Goal: Task Accomplishment & Management: Complete application form

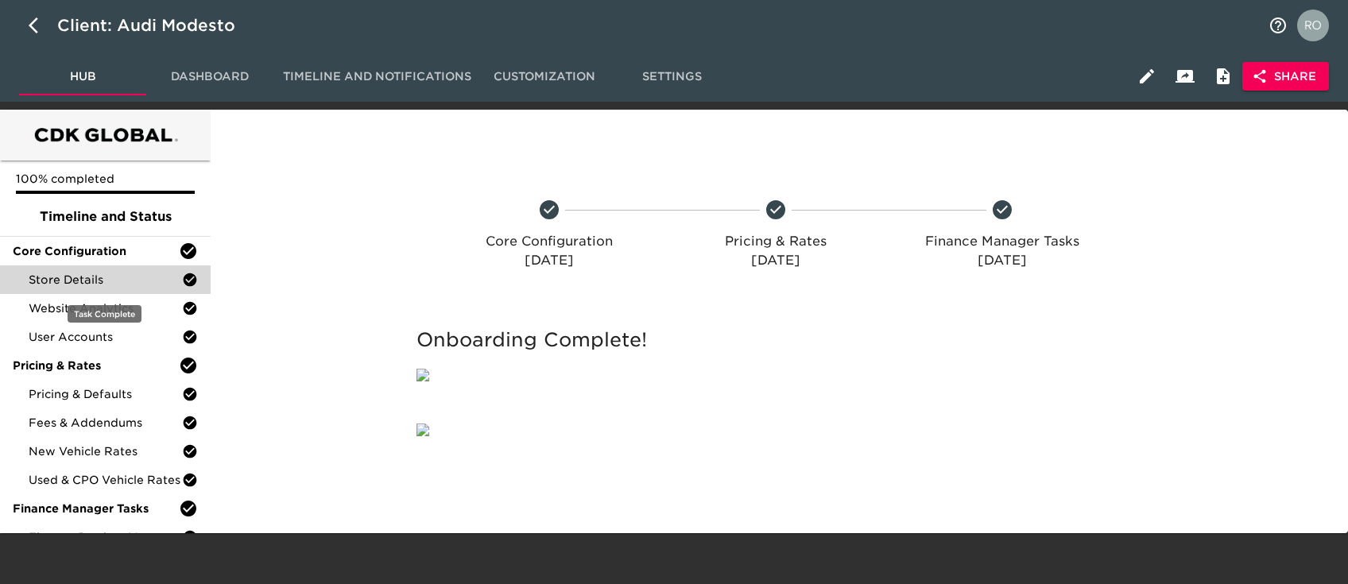
click at [114, 275] on span "Store Details" at bounding box center [105, 280] width 153 height 16
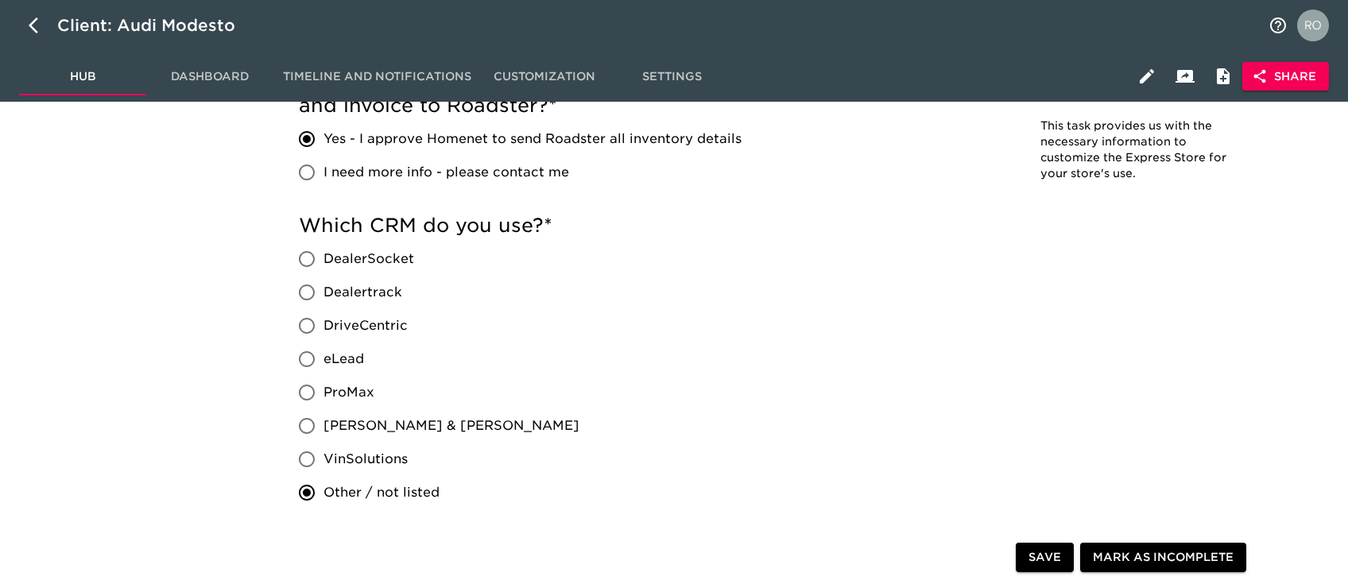
scroll to position [741, 0]
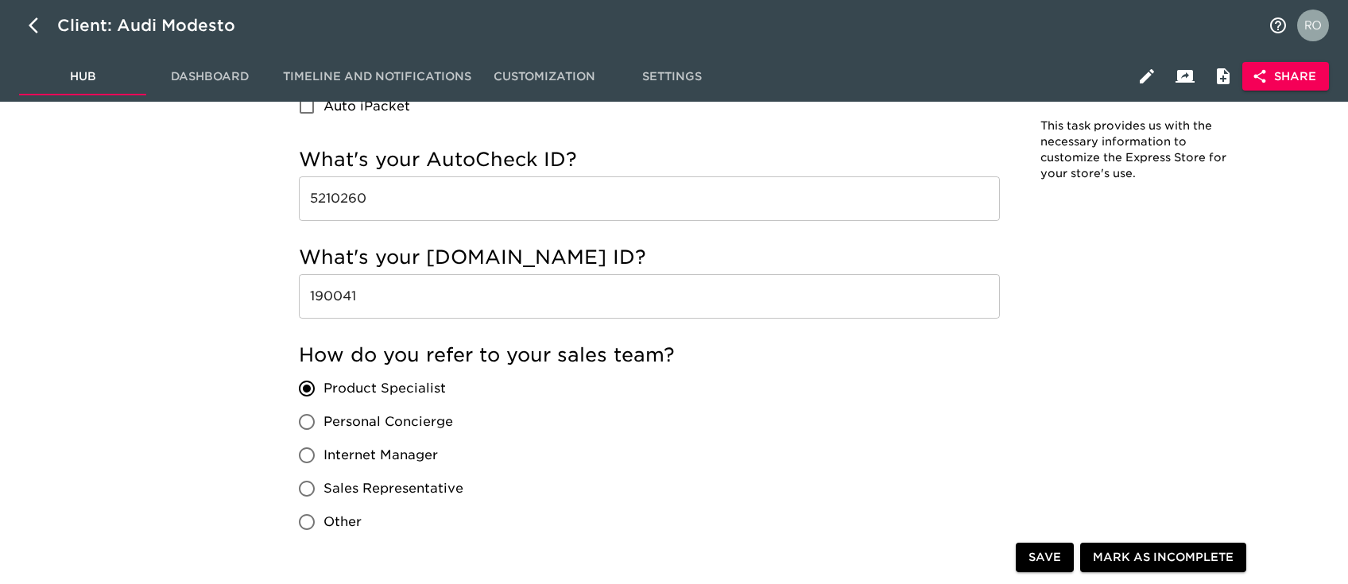
scroll to position [2754, 0]
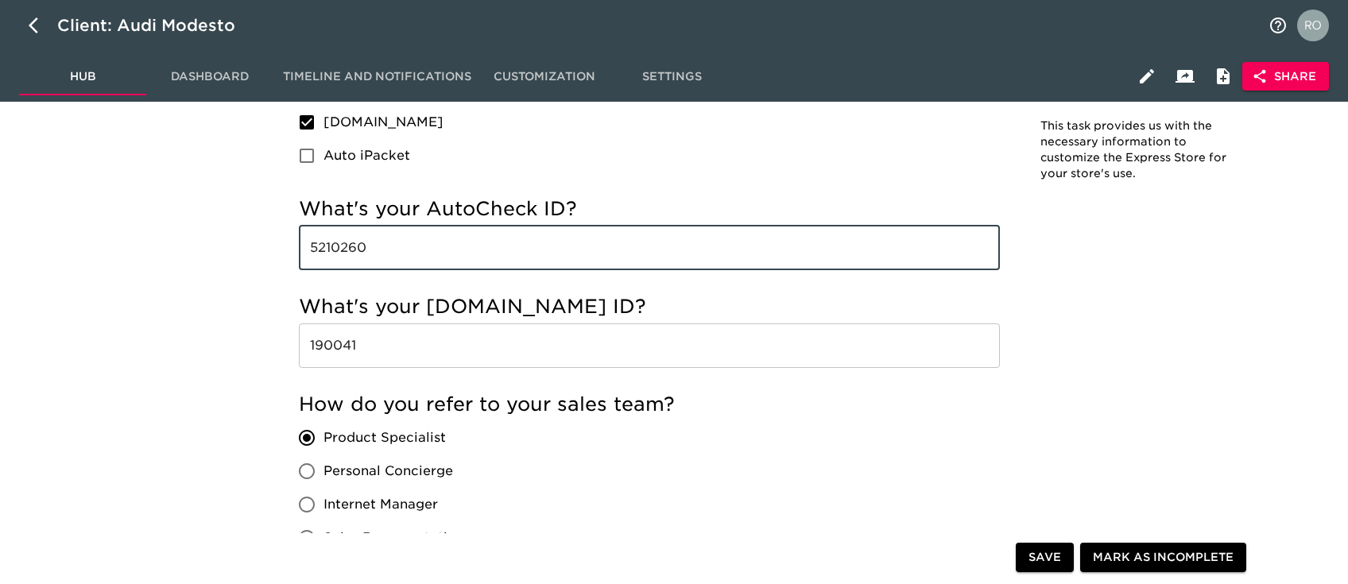
drag, startPoint x: 381, startPoint y: 245, endPoint x: 322, endPoint y: 292, distance: 76.3
click at [728, 452] on div "How do you refer to your sales team? Product Specialist Personal Concierge Inte…" at bounding box center [649, 490] width 701 height 196
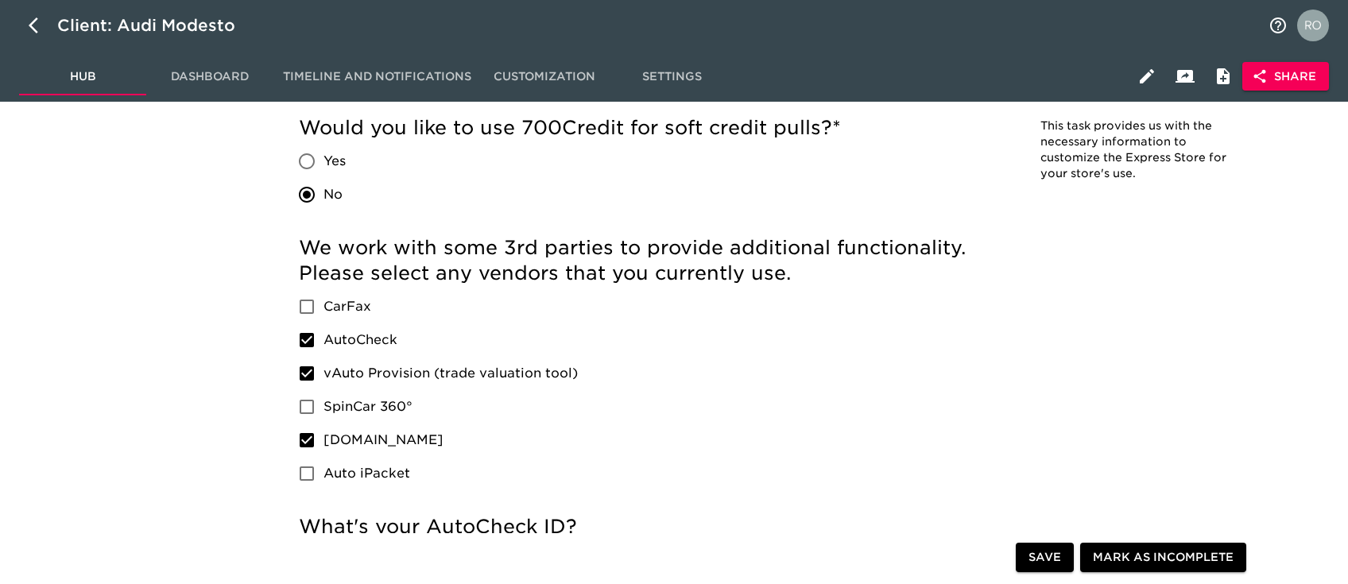
scroll to position [1303, 0]
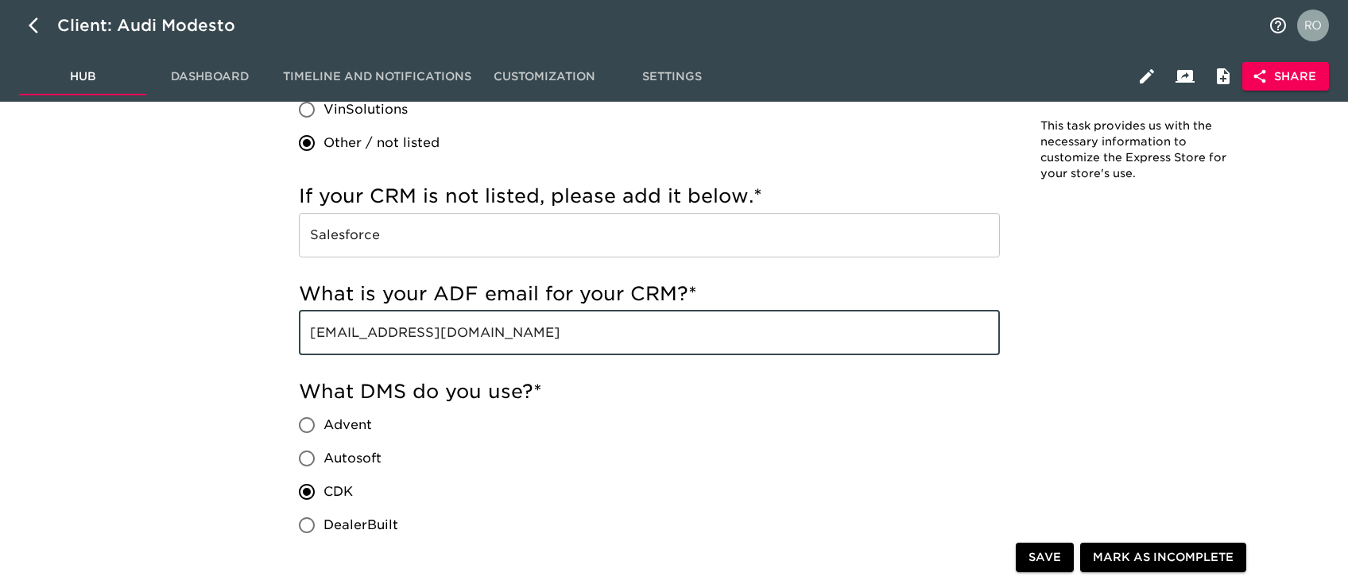
drag, startPoint x: 560, startPoint y: 337, endPoint x: 267, endPoint y: 336, distance: 293.2
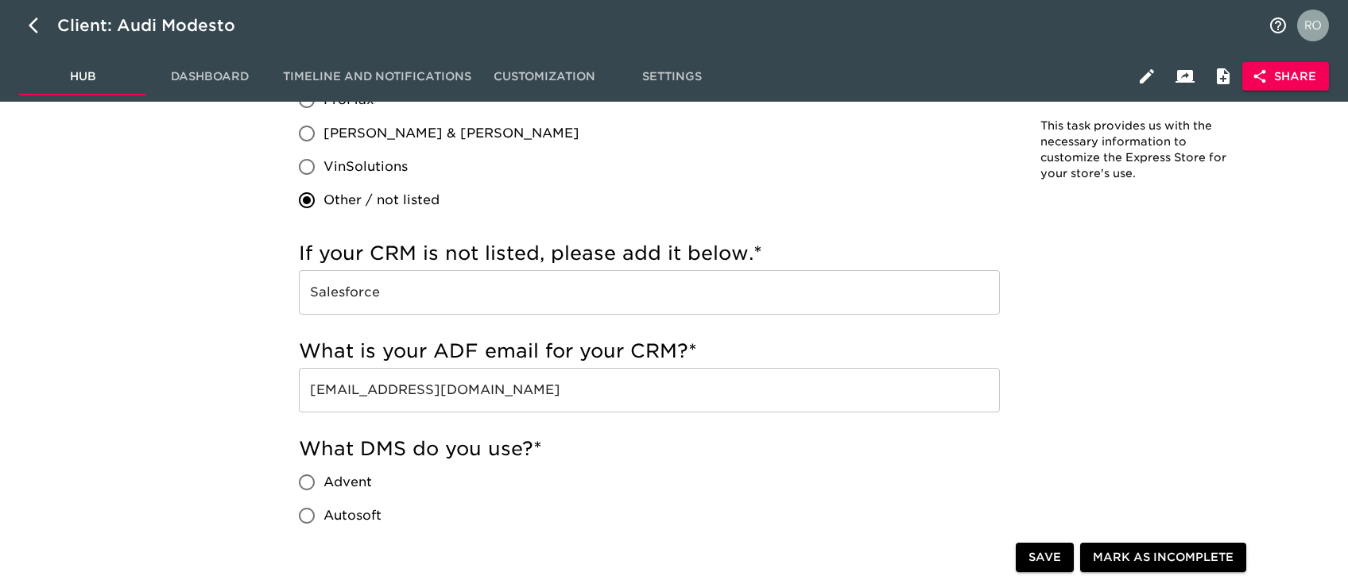
scroll to position [2865, 0]
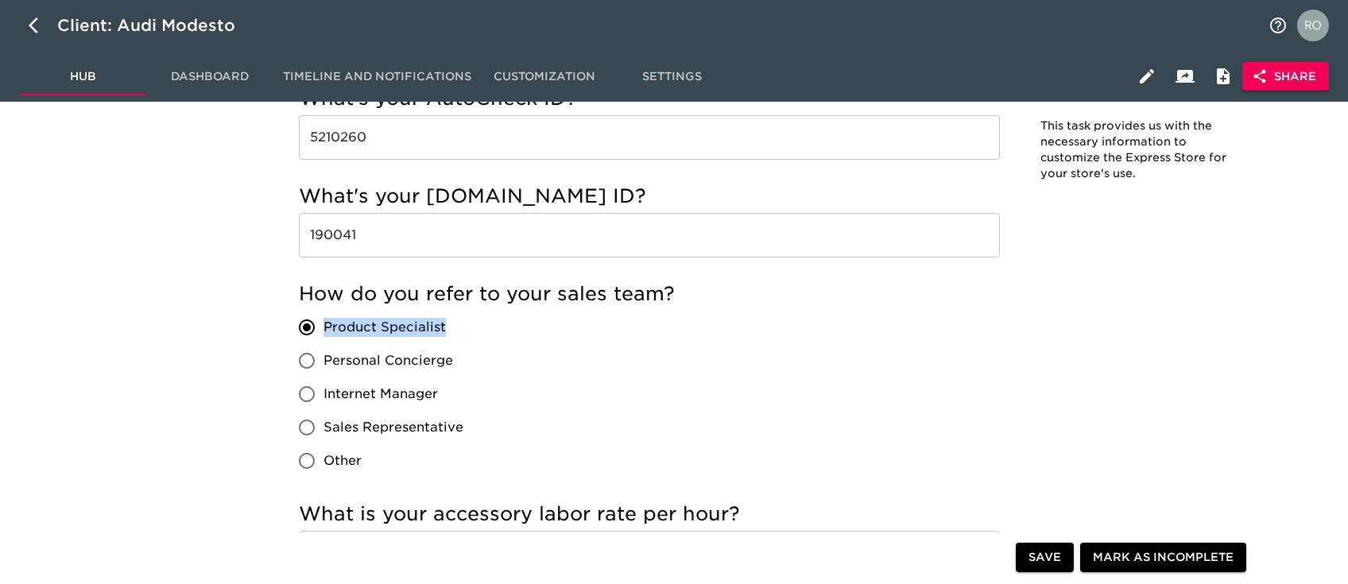
drag, startPoint x: 467, startPoint y: 332, endPoint x: 329, endPoint y: 342, distance: 138.6
click at [329, 342] on div "Product Specialist Personal Concierge Internet Manager Sales Representative Oth…" at bounding box center [387, 394] width 177 height 167
copy span "Product Specialist"
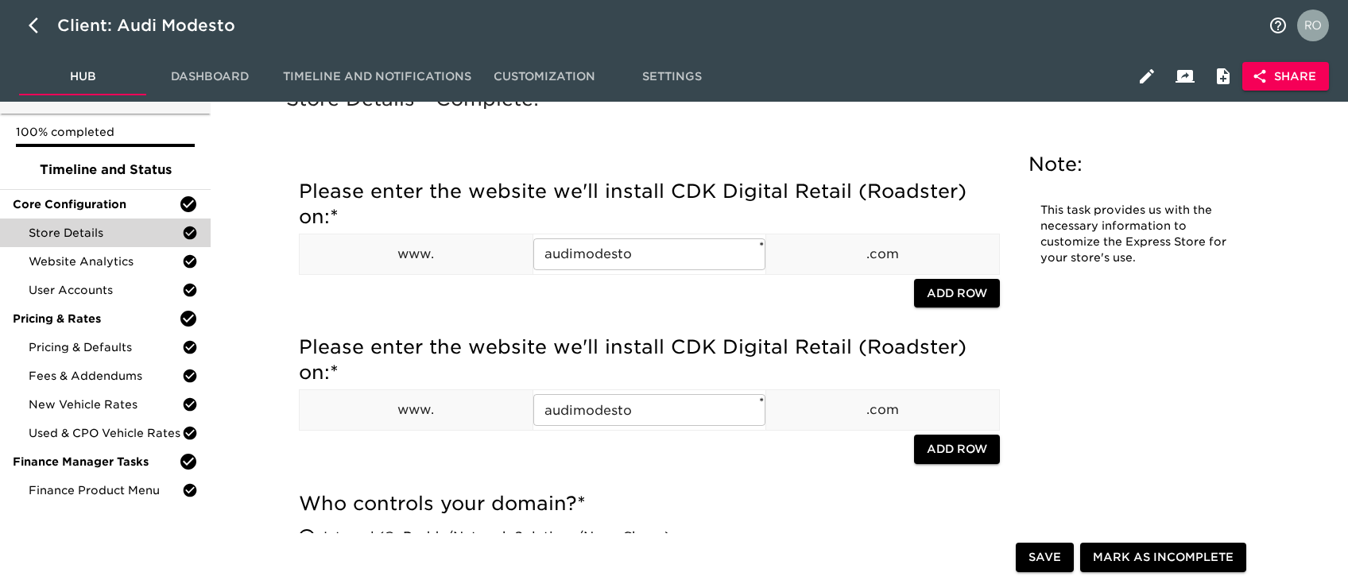
scroll to position [0, 0]
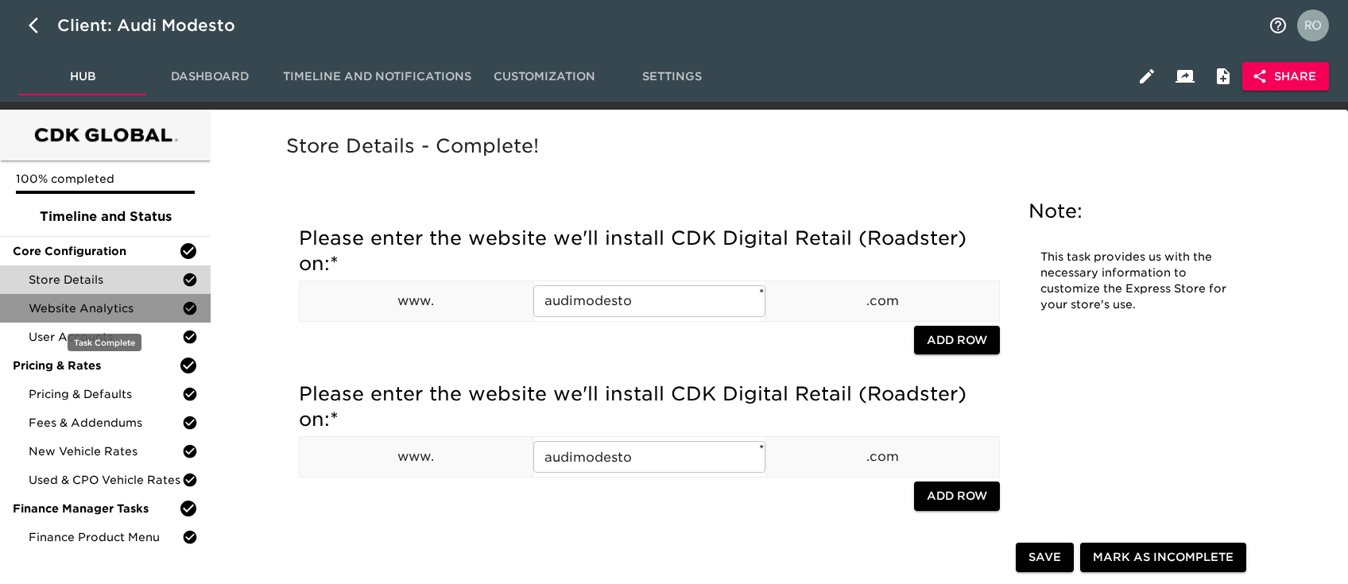
click at [137, 301] on span "Website Analytics" at bounding box center [105, 308] width 153 height 16
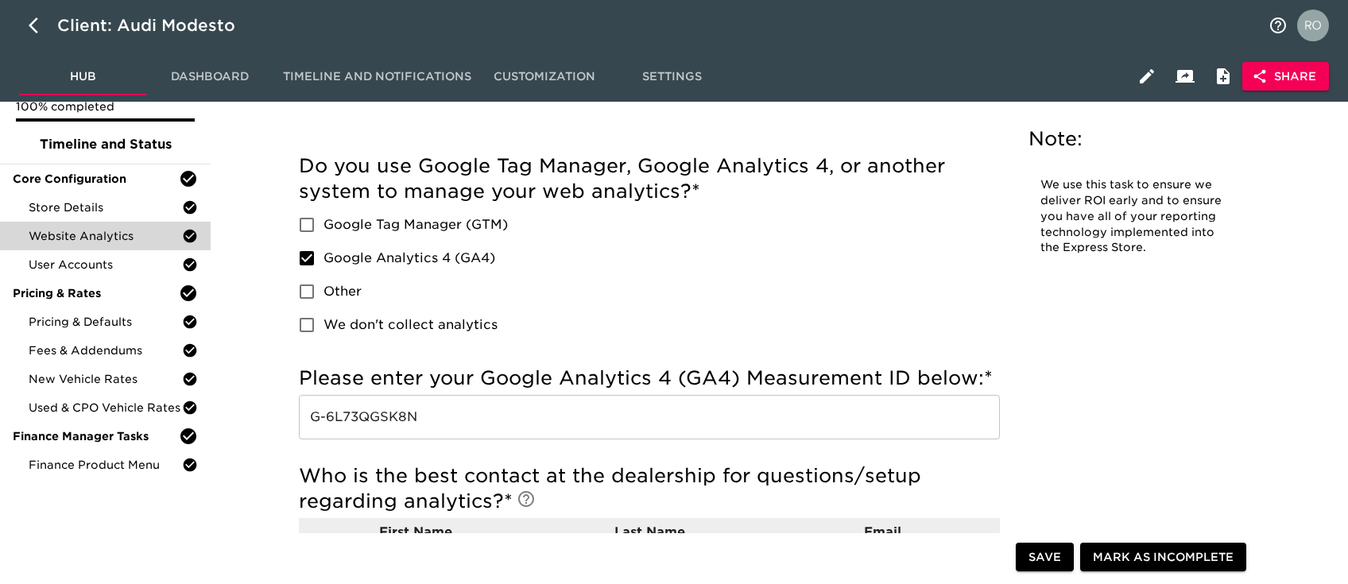
scroll to position [106, 0]
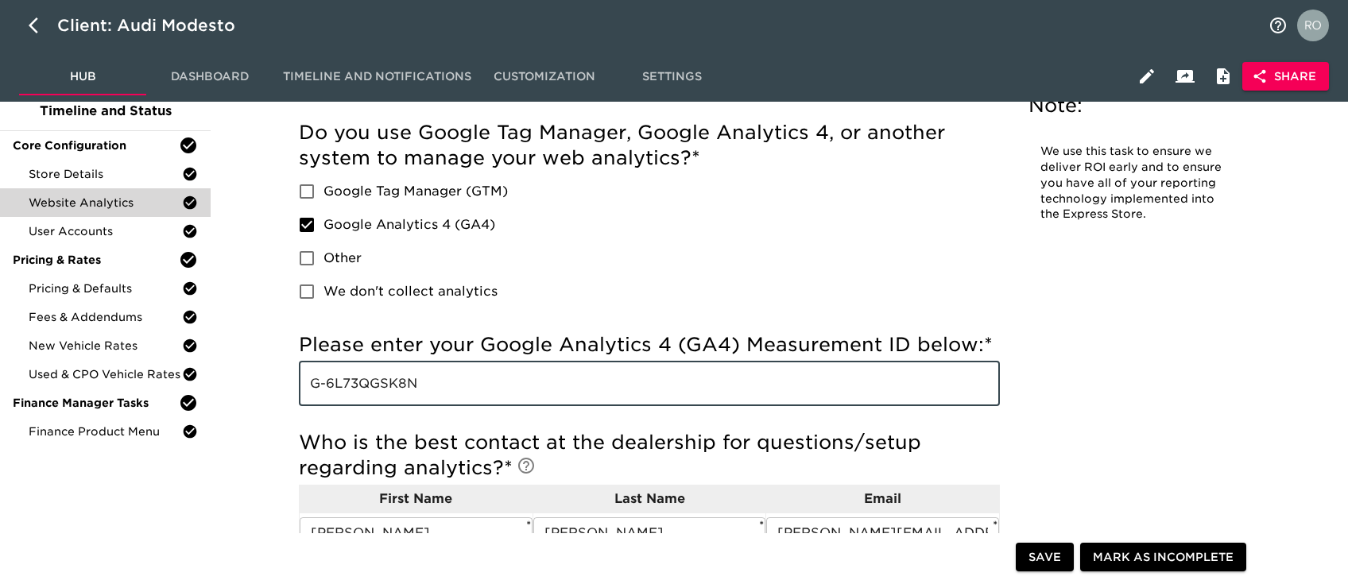
drag, startPoint x: 432, startPoint y: 382, endPoint x: 300, endPoint y: 386, distance: 132.0
click at [300, 386] on input "G-6L73QGSK8N" at bounding box center [649, 384] width 701 height 45
click at [74, 163] on div "Store Details" at bounding box center [105, 174] width 211 height 29
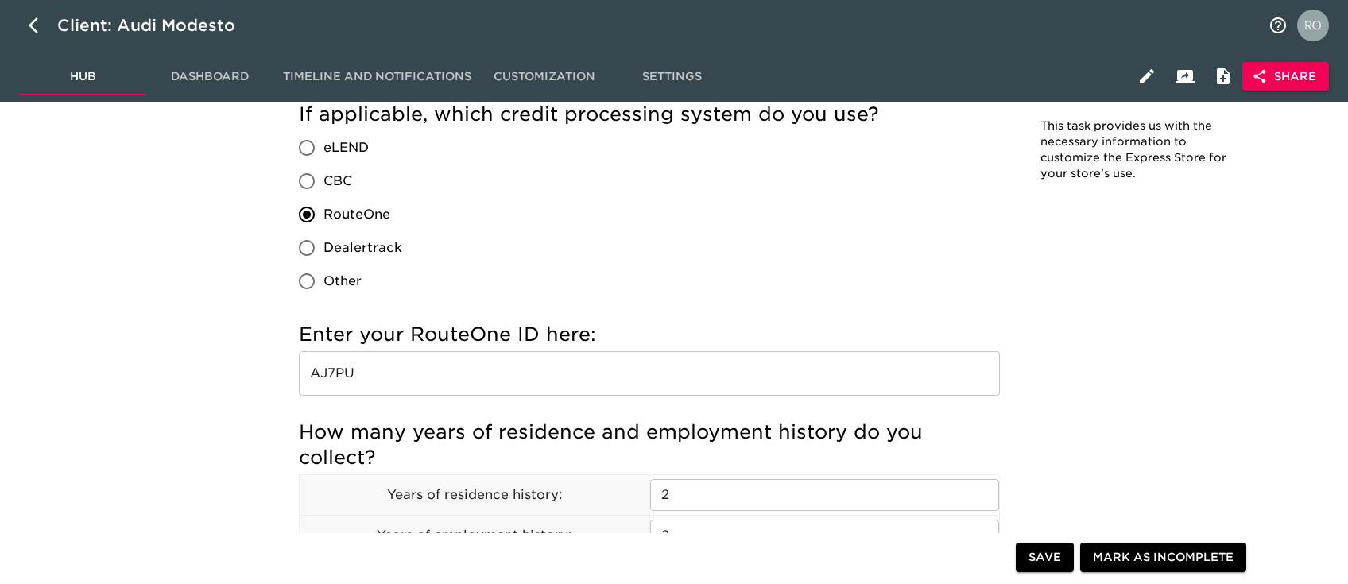
scroll to position [2013, 0]
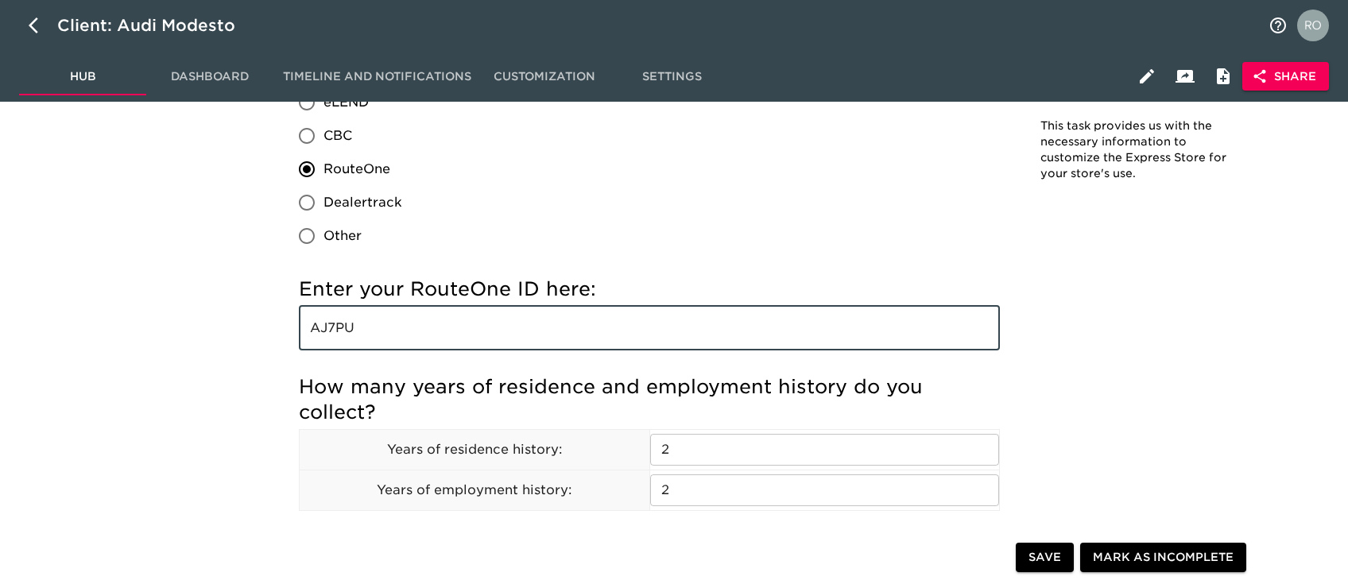
drag, startPoint x: 410, startPoint y: 319, endPoint x: 288, endPoint y: 324, distance: 121.7
click at [288, 324] on div "Incomplete: We can integrate a new inventory provider, but it can sometimes tak…" at bounding box center [649, 212] width 726 height 4040
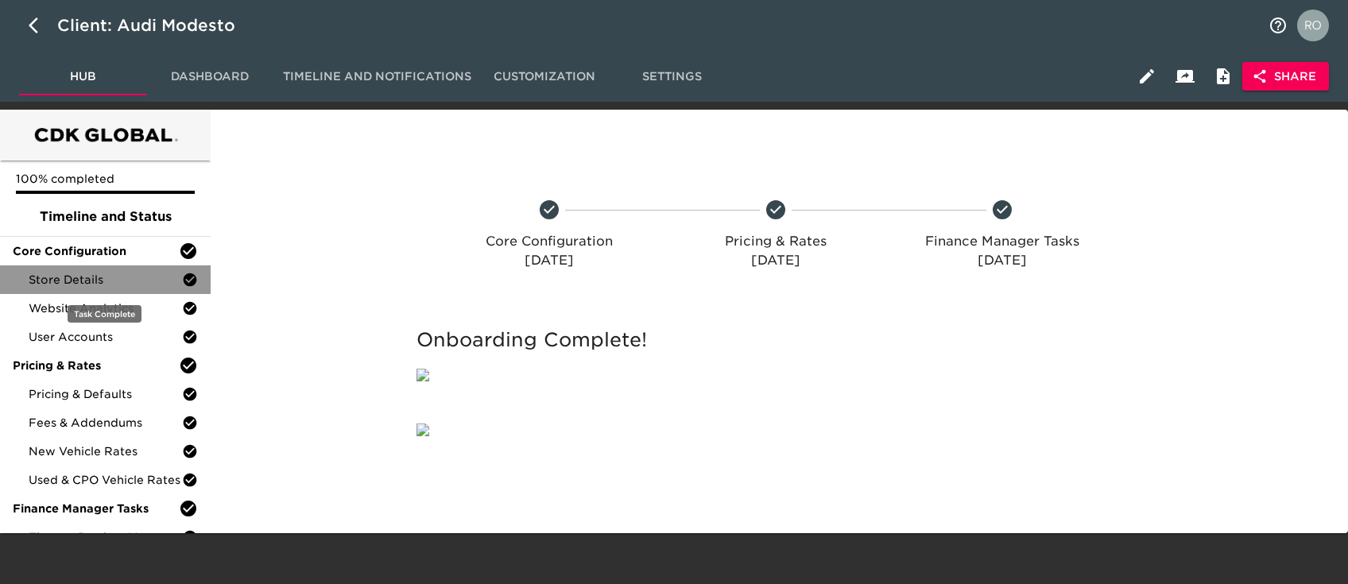
click at [155, 273] on span "Store Details" at bounding box center [105, 280] width 153 height 16
